Goal: Task Accomplishment & Management: Manage account settings

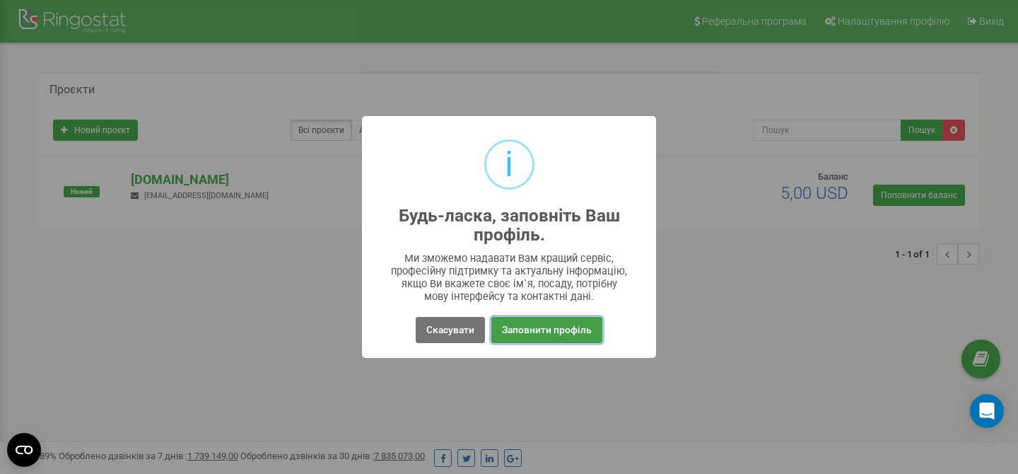
click at [528, 318] on button "Заповнити профіль" at bounding box center [547, 330] width 111 height 26
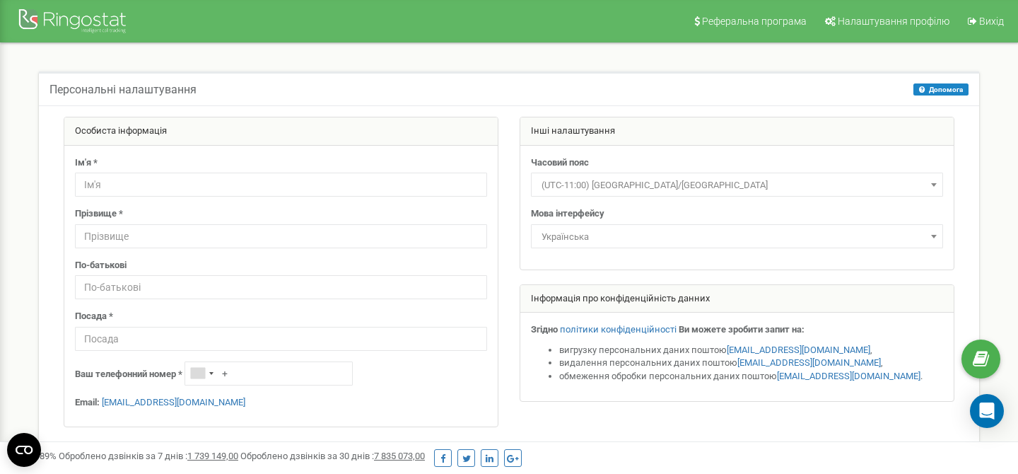
click at [149, 170] on div "Ім'я *" at bounding box center [281, 176] width 412 height 41
click at [136, 179] on input "text" at bounding box center [281, 185] width 412 height 24
type input "H"
type input "Roman"
click at [103, 354] on div "Ім'я * Roman Прізвище * По-батькові Посада * Ваш телефонний номер * + Email: [E…" at bounding box center [281, 286] width 434 height 281
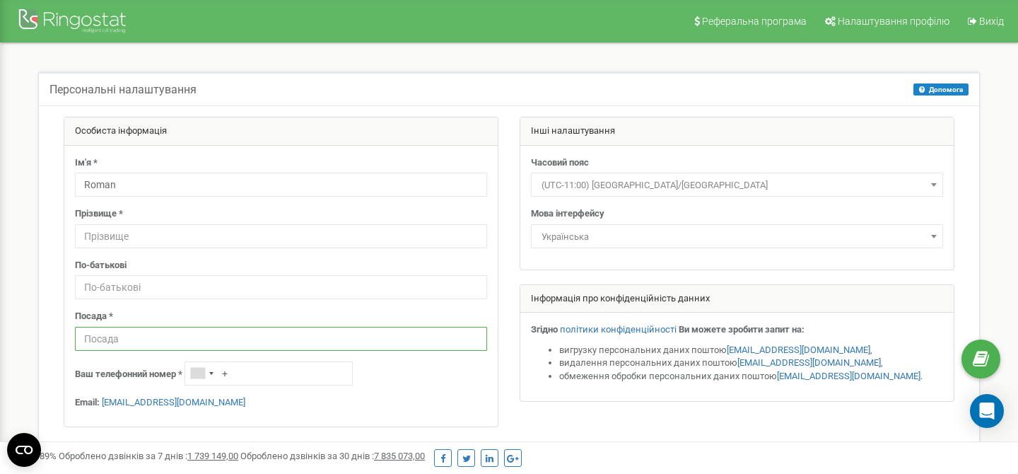
click at [111, 342] on input "text" at bounding box center [281, 339] width 412 height 24
type input "Маркетолог"
click at [248, 360] on div "Ім'я * Roman Прізвище * По-батькові Посада * Маркетолог Ваш телефонний номер * …" at bounding box center [281, 286] width 434 height 281
click at [248, 372] on input "+" at bounding box center [269, 373] width 168 height 24
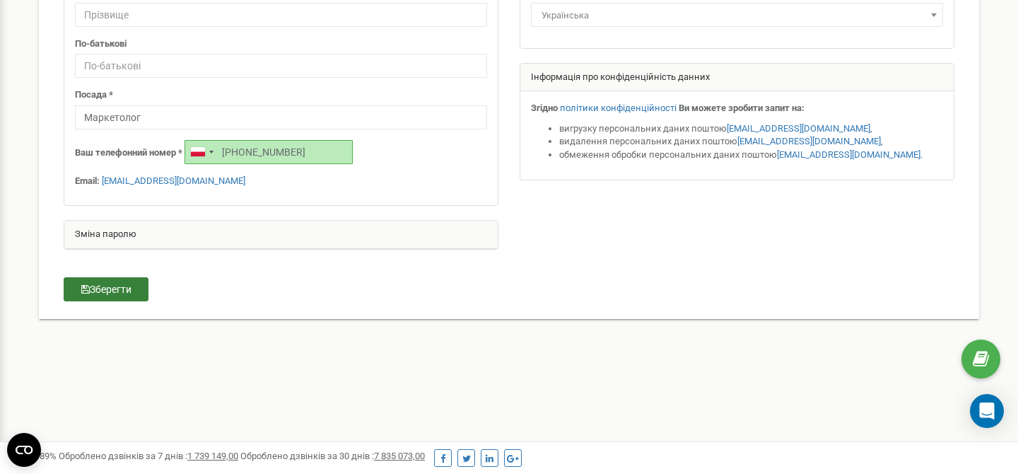
type input "[PHONE_NUMBER]"
click at [119, 295] on button "Зберегти" at bounding box center [106, 289] width 85 height 24
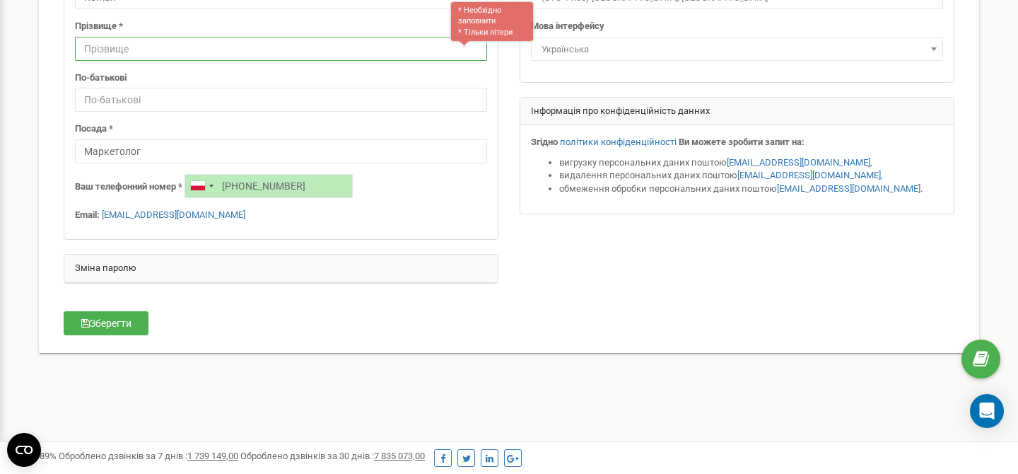
scroll to position [85, 0]
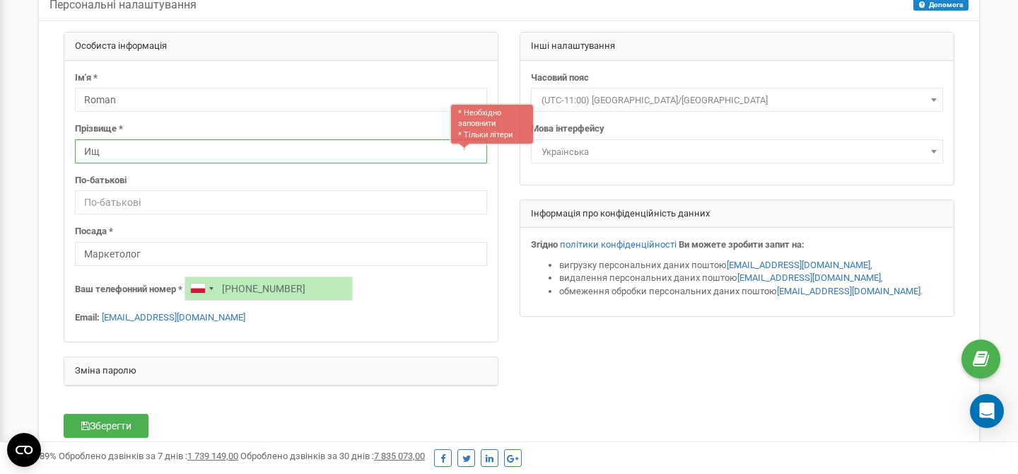
type input "[PERSON_NAME]"
type input "Boiarchuk"
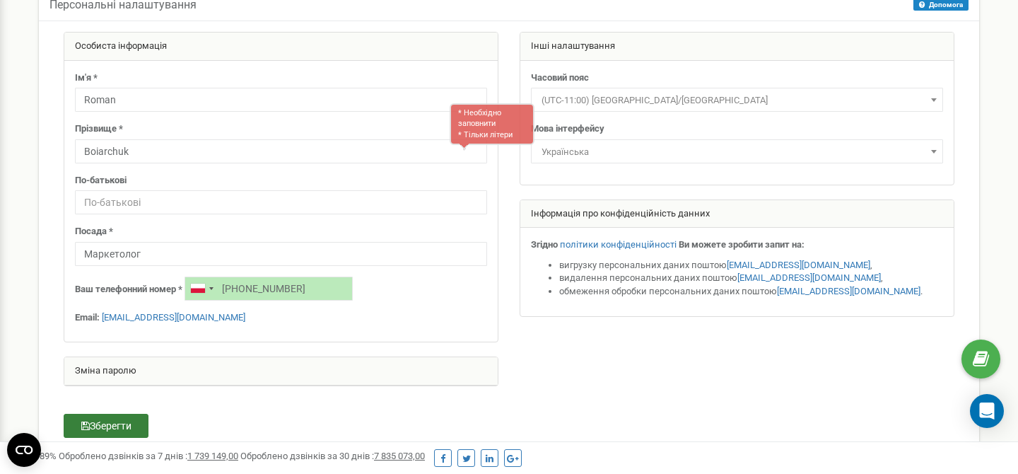
click at [76, 418] on button "Зберегти" at bounding box center [106, 426] width 85 height 24
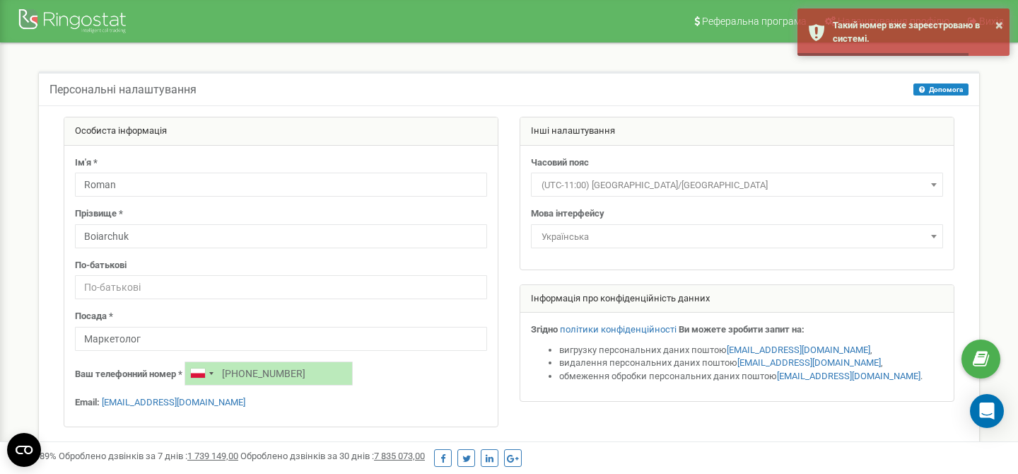
scroll to position [102, 0]
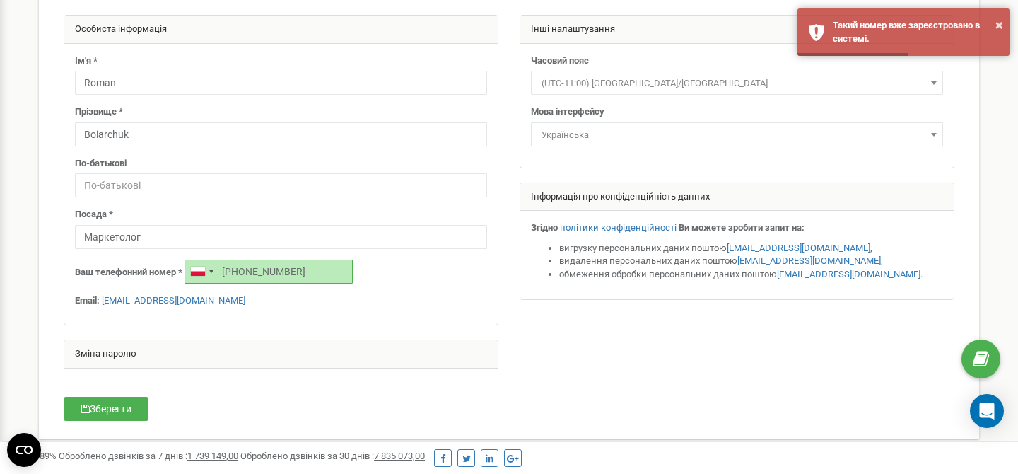
click at [266, 261] on input "[PHONE_NUMBER]" at bounding box center [269, 272] width 168 height 24
click at [122, 407] on button "Зберегти" at bounding box center [106, 409] width 85 height 24
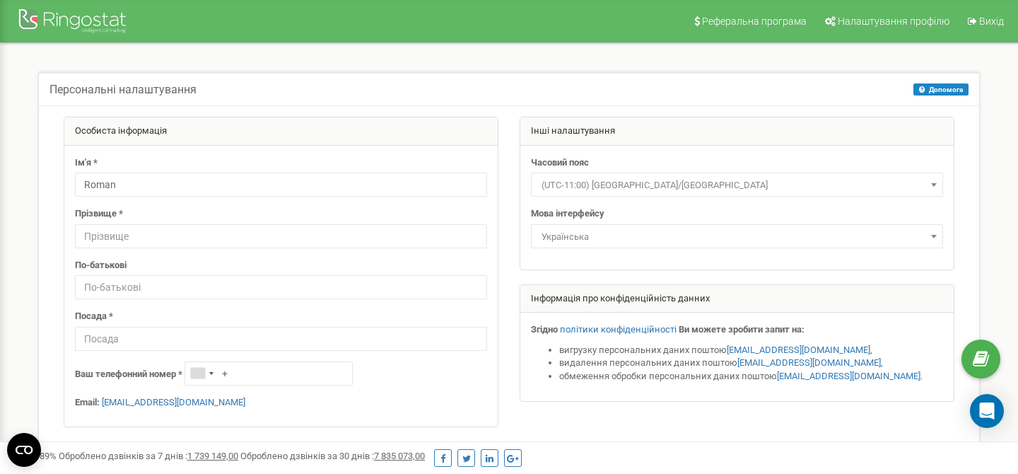
type input "Roman"
click at [144, 233] on input "text" at bounding box center [281, 236] width 412 height 24
type input "Boiarchuk"
click at [134, 344] on input "text" at bounding box center [281, 339] width 412 height 24
type input "M"
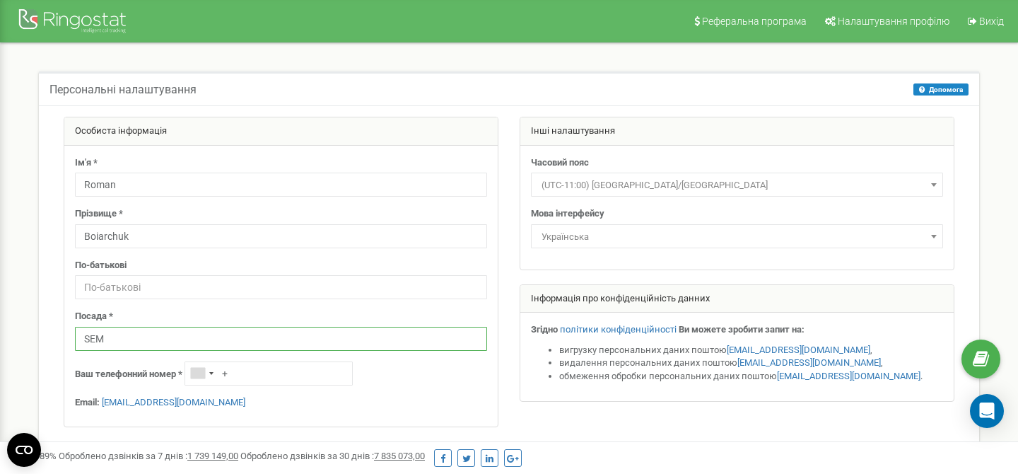
type input "SEM"
click at [70, 376] on div "Ім'я * Roman Прізвище * Boiarchuk По-батькові Посада * SEM Ваш телефонний номер…" at bounding box center [281, 286] width 434 height 281
click at [243, 375] on input "+" at bounding box center [269, 373] width 168 height 24
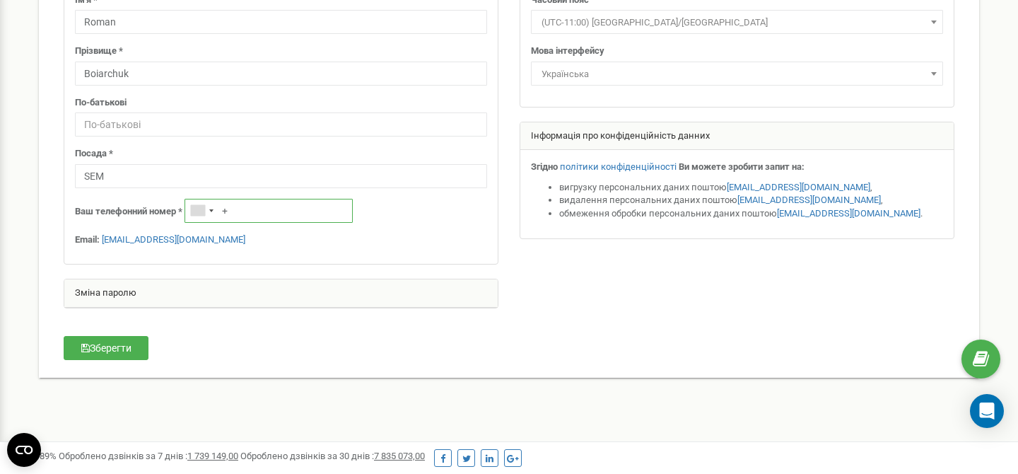
scroll to position [167, 0]
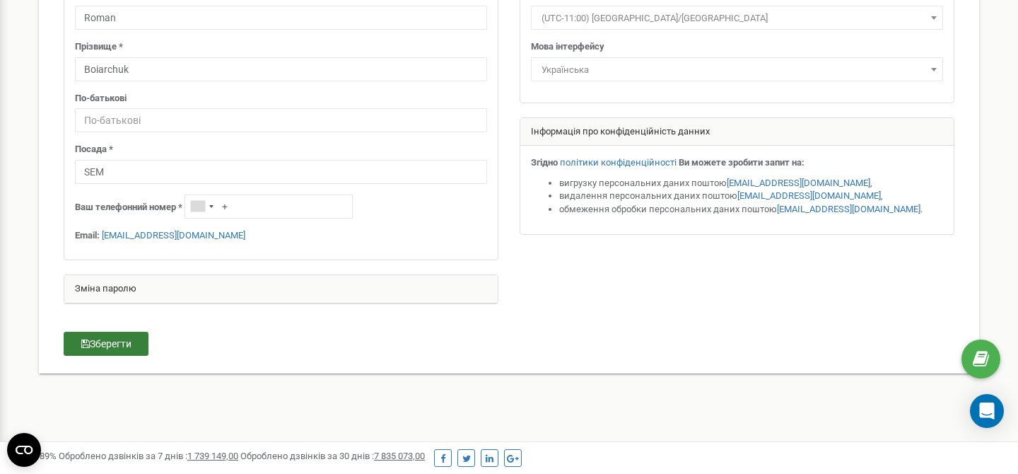
click at [117, 346] on button "Зберегти" at bounding box center [106, 344] width 85 height 24
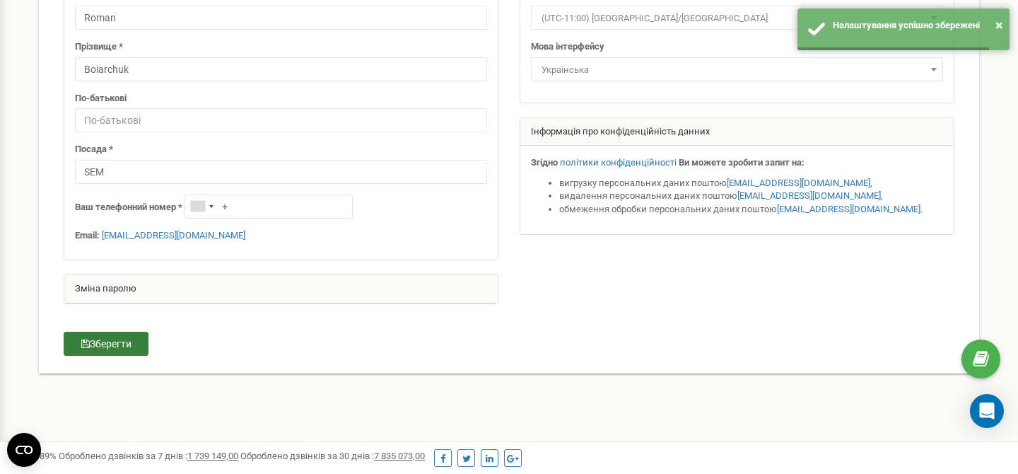
scroll to position [0, 0]
